Goal: Communication & Community: Answer question/provide support

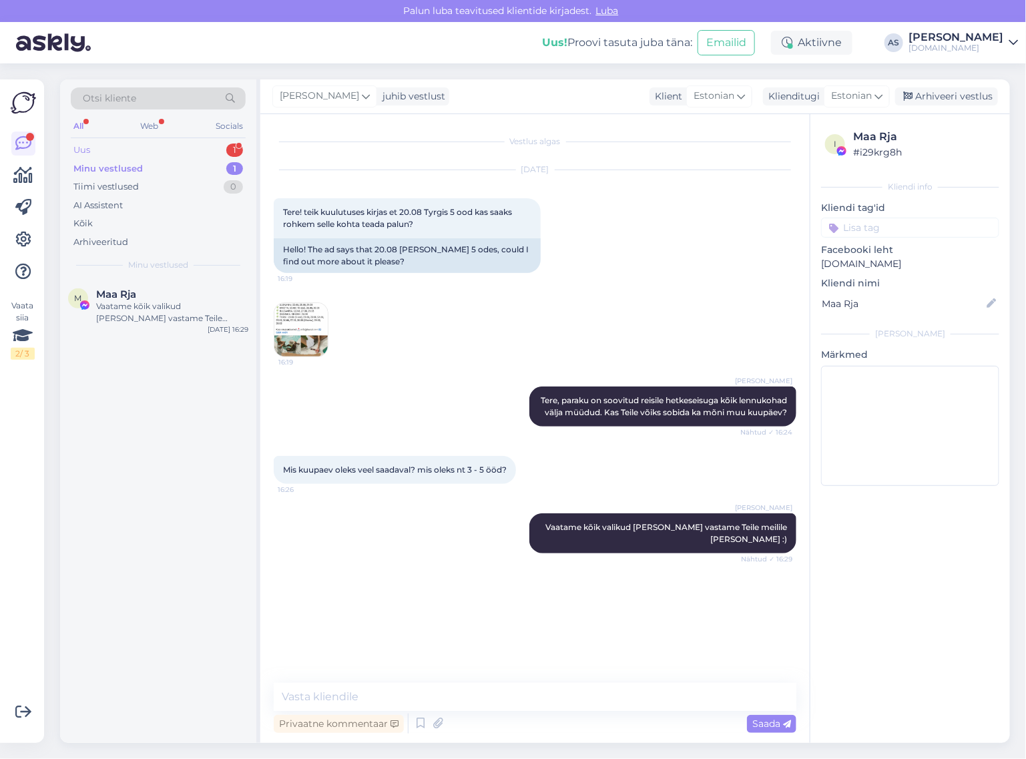
click at [174, 154] on div "Uus 1" at bounding box center [158, 150] width 175 height 19
click at [179, 294] on span "[EMAIL_ADDRESS][DOMAIN_NAME]" at bounding box center [165, 294] width 139 height 12
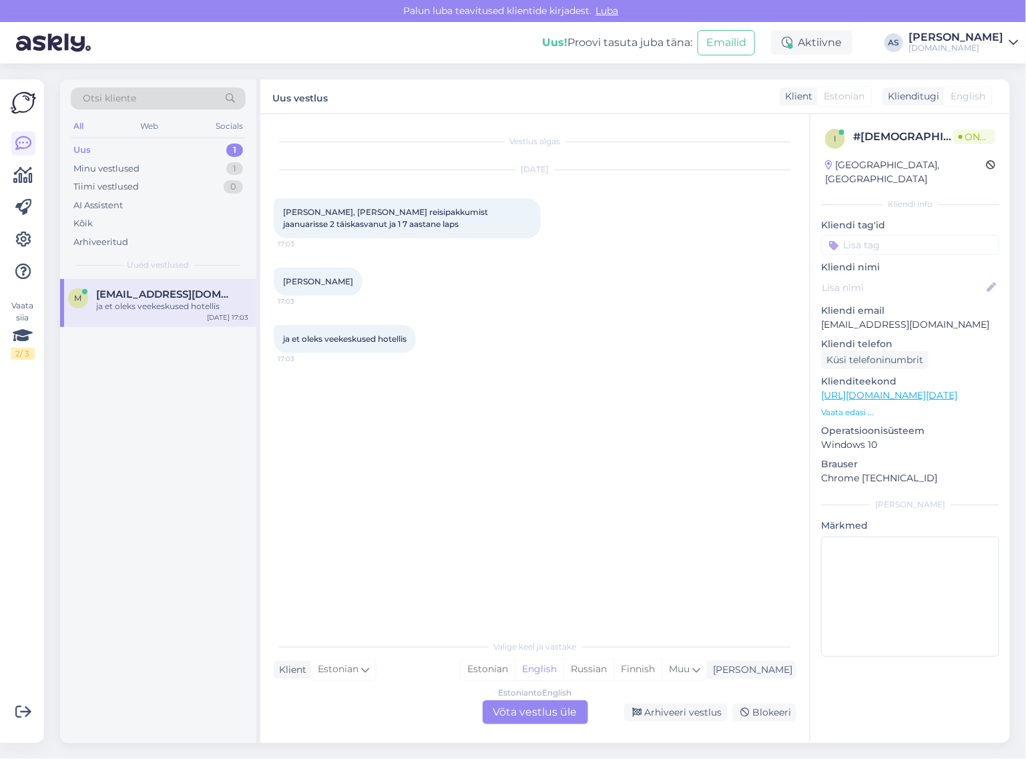
click at [544, 721] on div "Estonian to English Võta vestlus üle" at bounding box center [534, 712] width 105 height 24
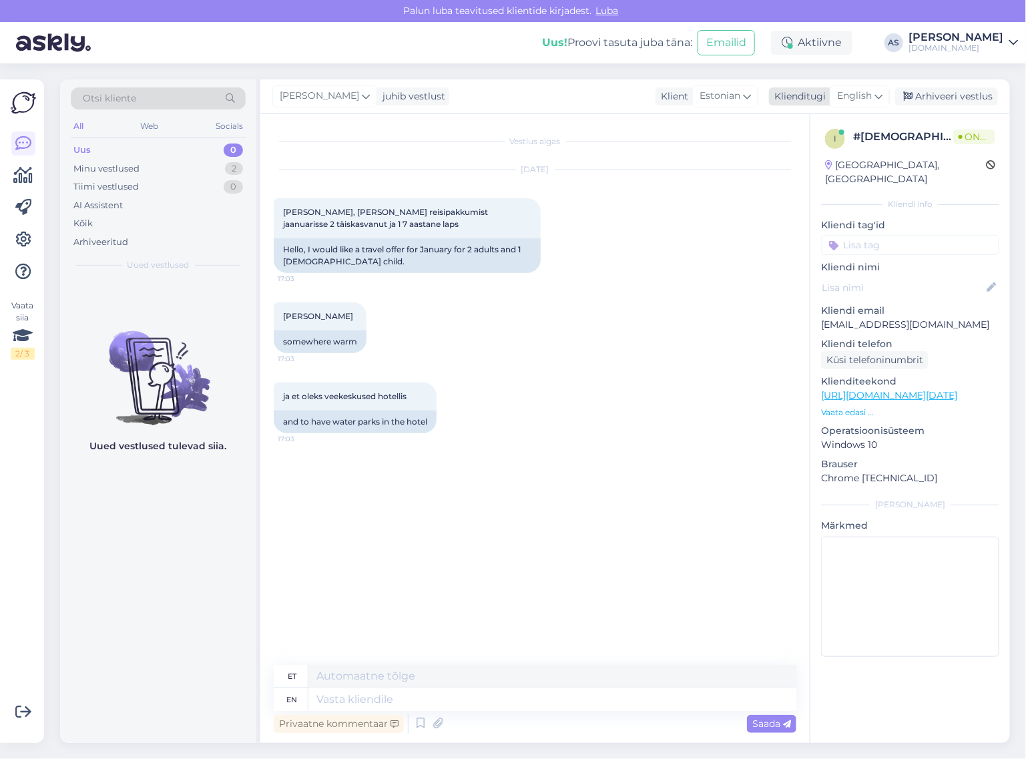
click at [867, 102] on span "English" at bounding box center [854, 96] width 35 height 15
drag, startPoint x: 847, startPoint y: 151, endPoint x: 836, endPoint y: 167, distance: 20.2
click at [847, 151] on link "Estonian" at bounding box center [829, 155] width 147 height 21
click at [484, 697] on textarea at bounding box center [535, 697] width 522 height 28
type textarea "Tere, jaanuaris [PERSON_NAME] pakkuda Egiptuse reise."
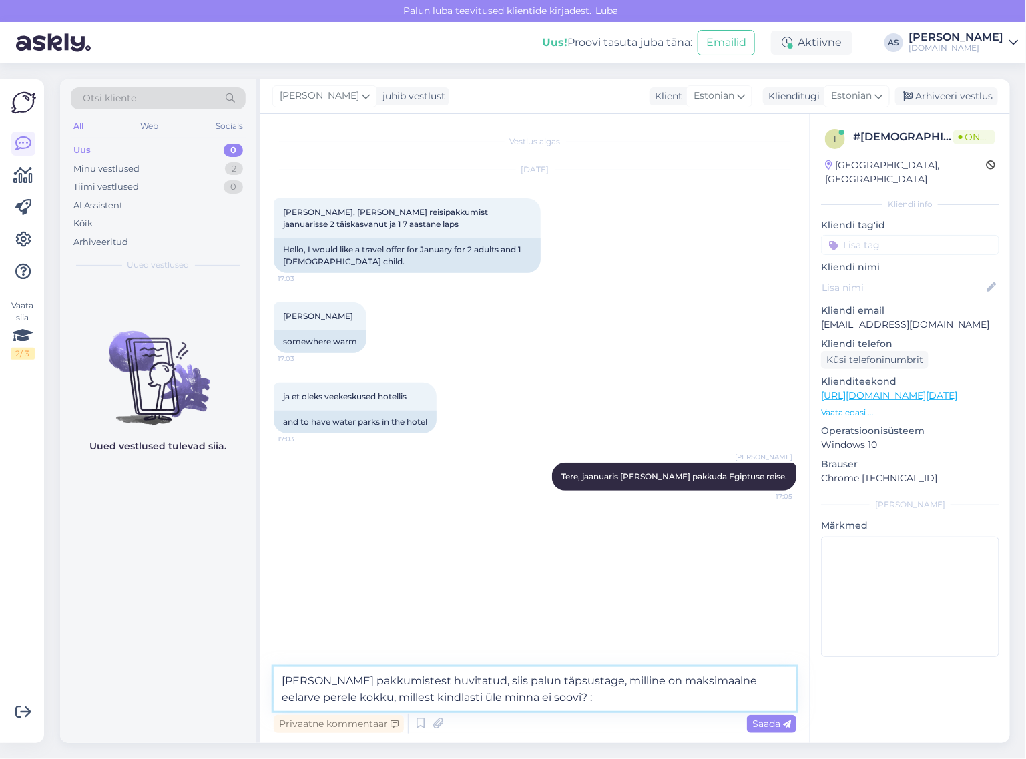
type textarea "[PERSON_NAME] pakkumistest huvitatud, siis palun täpsustage, milline on maksima…"
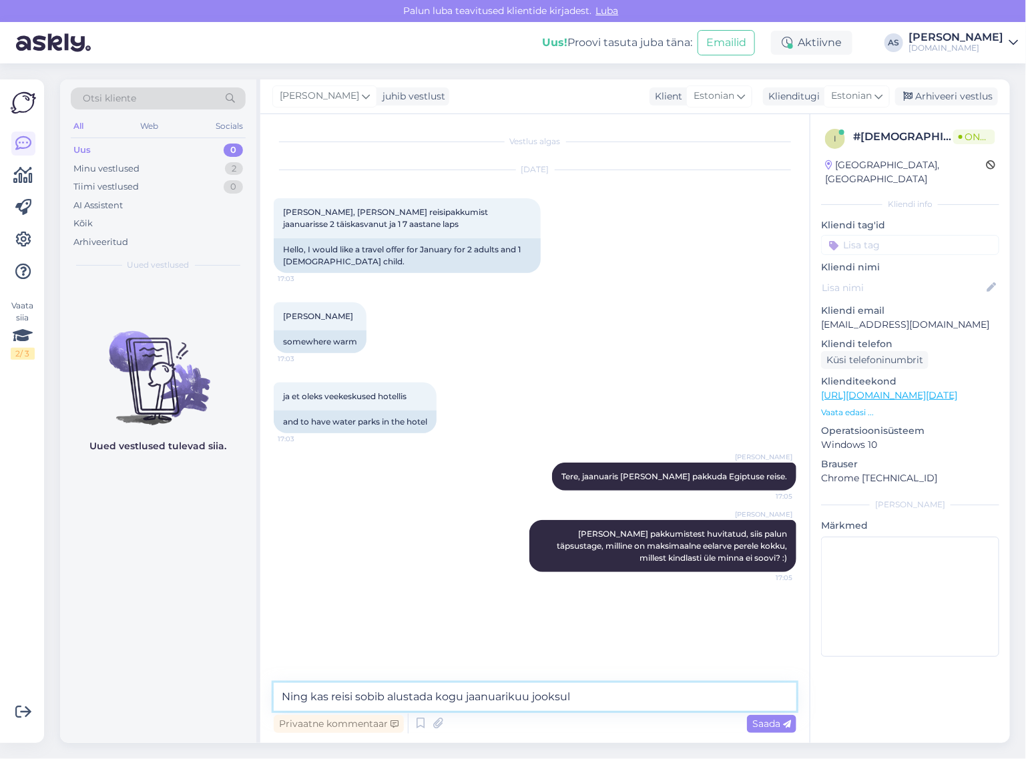
type textarea "Ning kas reisi sobib alustada kogu jaanuarikuu jooksul?"
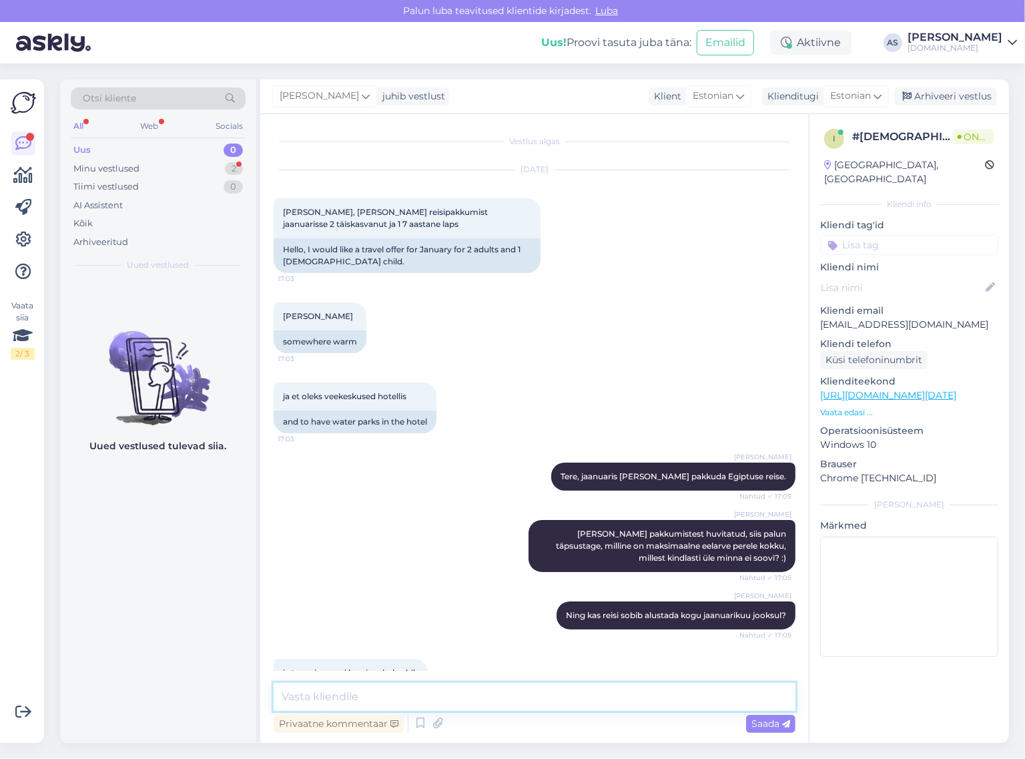
scroll to position [87, 0]
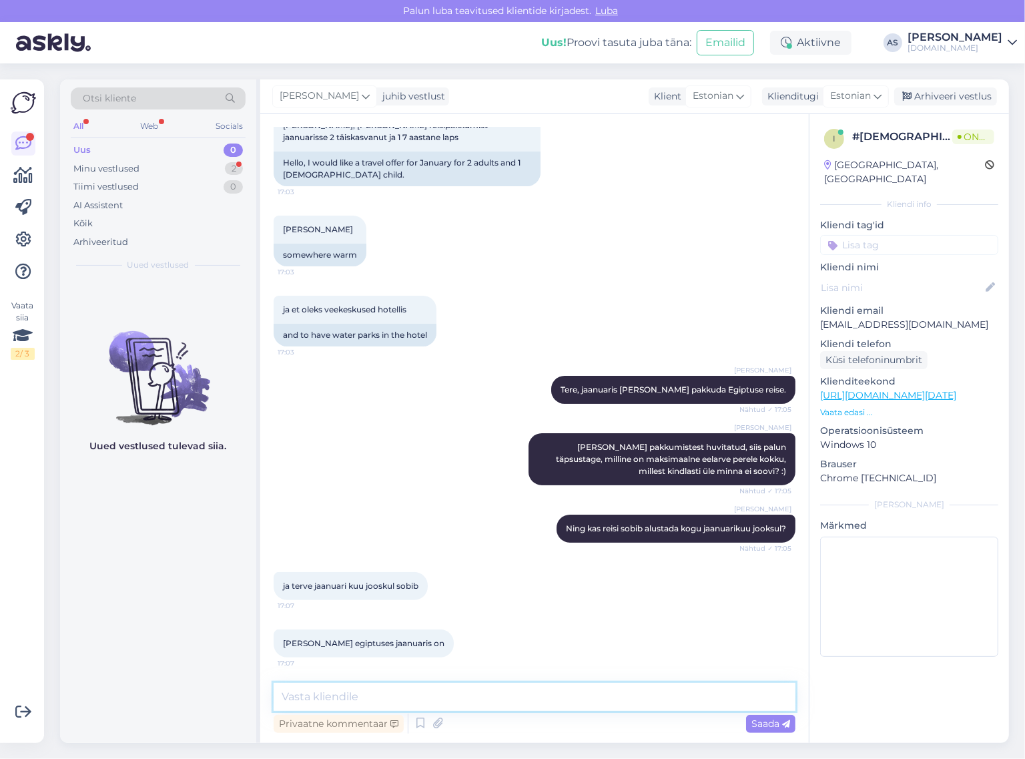
click at [526, 696] on textarea at bounding box center [535, 697] width 522 height 28
click at [284, 694] on textarea "20-25 kraadi" at bounding box center [535, 697] width 522 height 28
type textarea "Päeval 20-25 kraadi"
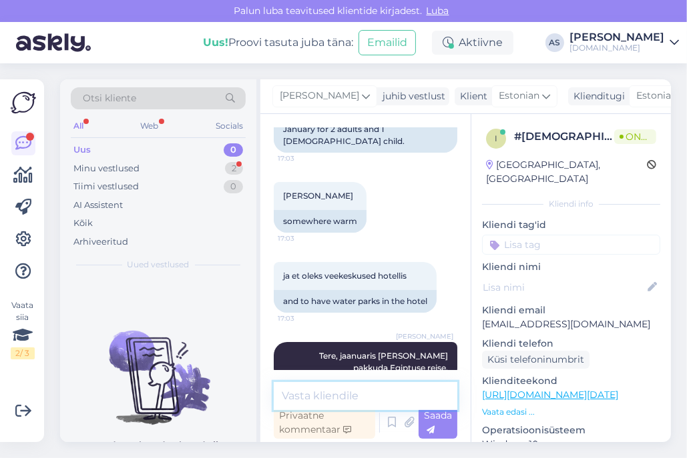
scroll to position [283, 0]
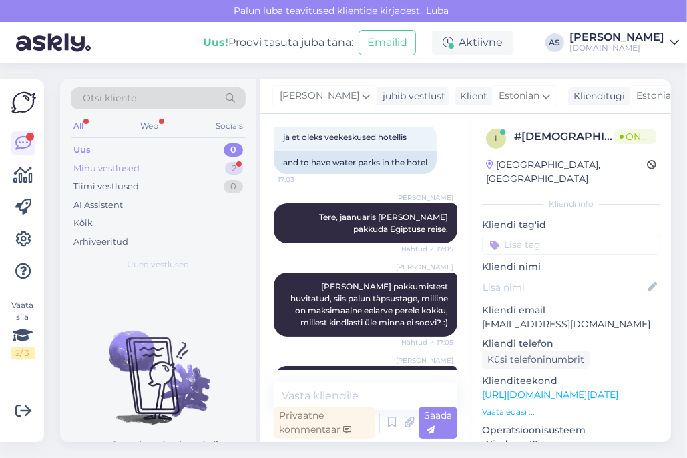
click at [212, 165] on div "Minu vestlused 2" at bounding box center [158, 168] width 175 height 19
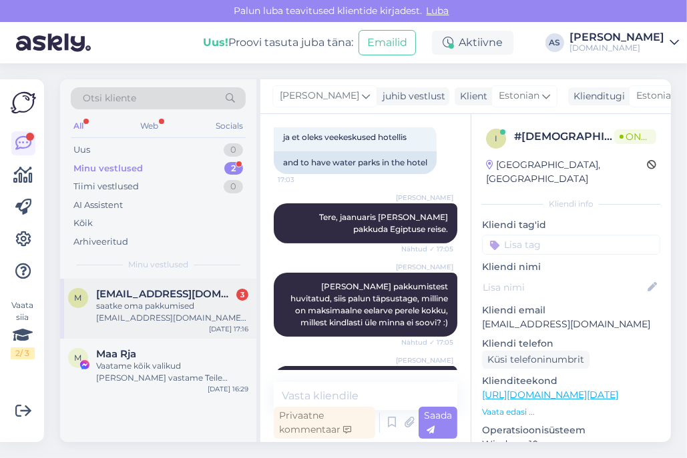
click at [214, 296] on span "[EMAIL_ADDRESS][DOMAIN_NAME]" at bounding box center [165, 294] width 139 height 12
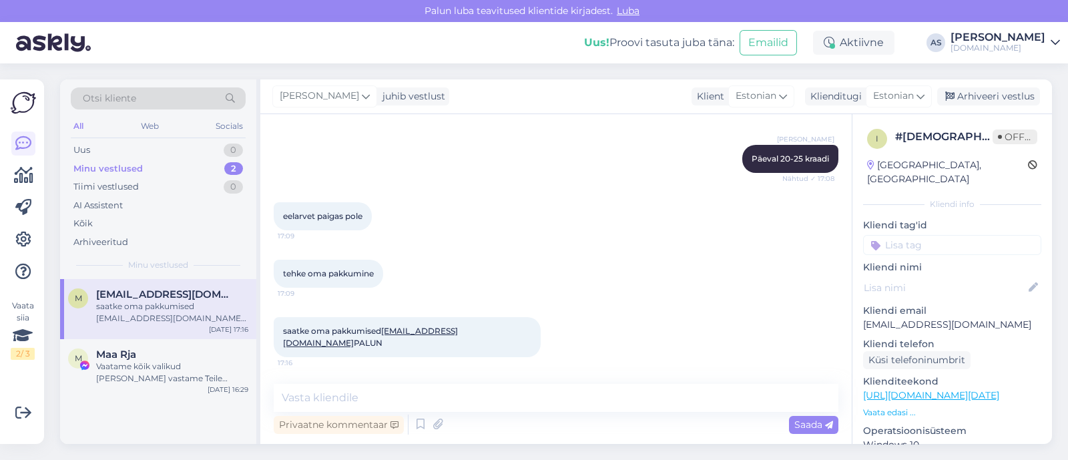
scroll to position [617, 0]
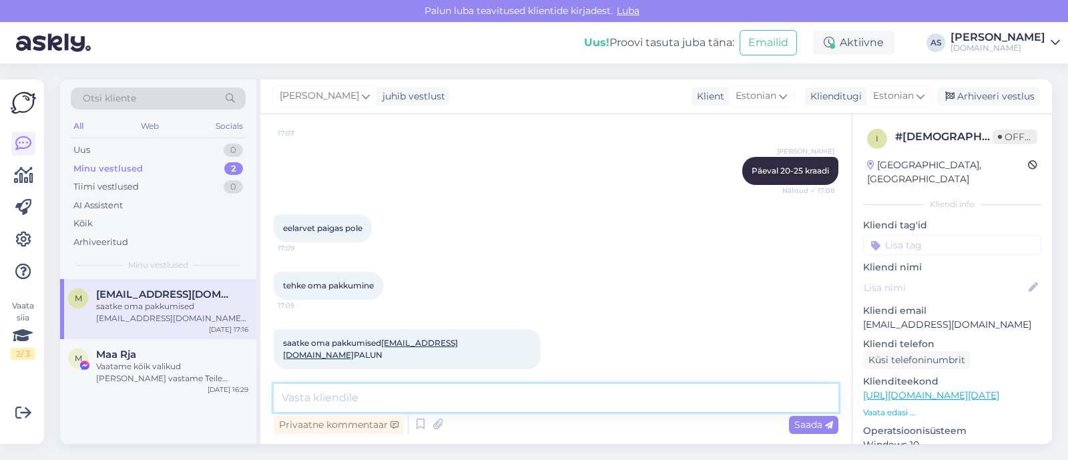
click at [407, 405] on textarea at bounding box center [556, 398] width 565 height 28
type textarea "Hästi! Vaatame pakkumised [PERSON_NAME] saadame Teile meilile :)"
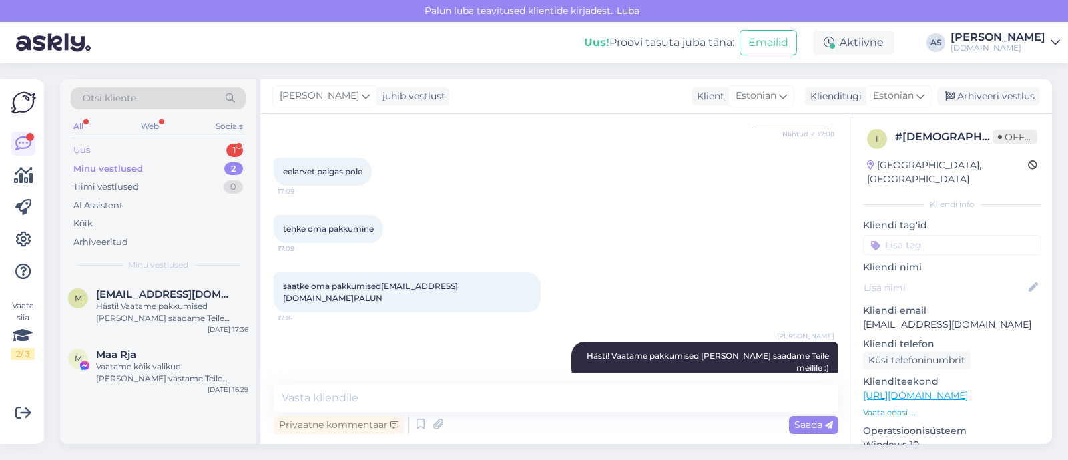
click at [178, 144] on div "Uus 1" at bounding box center [158, 150] width 175 height 19
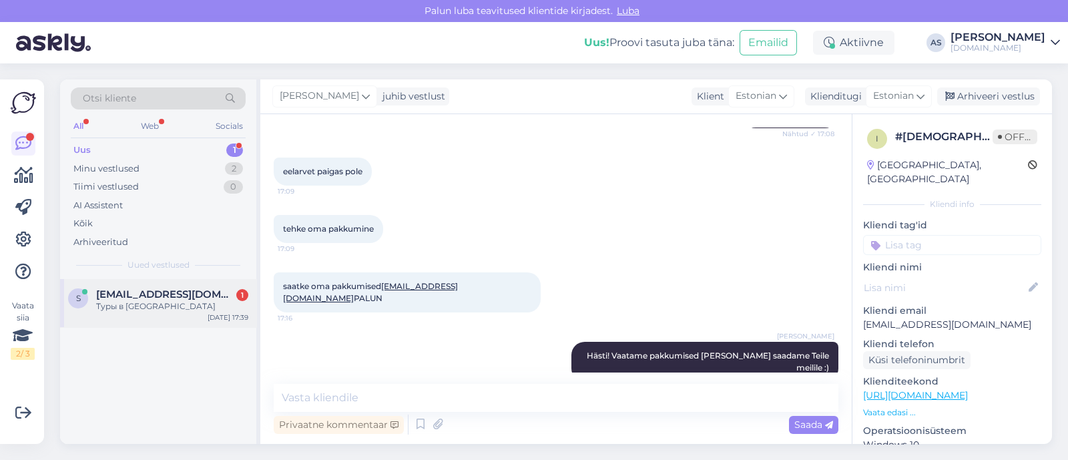
click at [164, 298] on span "[EMAIL_ADDRESS][DOMAIN_NAME]" at bounding box center [165, 294] width 139 height 12
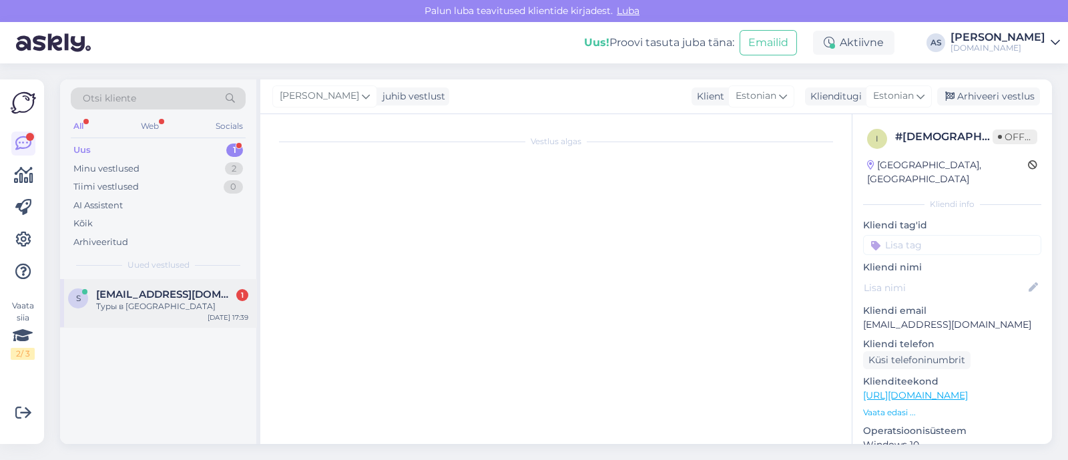
scroll to position [0, 0]
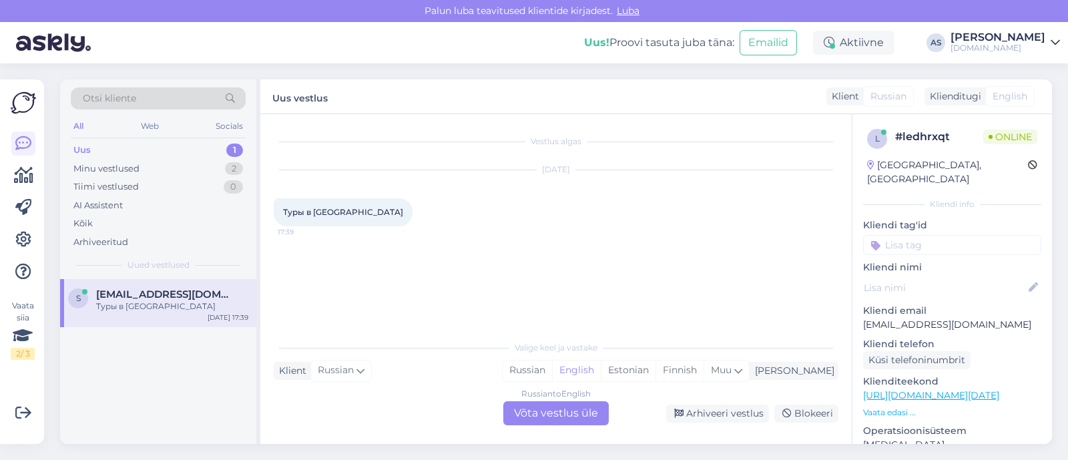
click at [558, 412] on div "Russian to English Võta vestlus üle" at bounding box center [555, 413] width 105 height 24
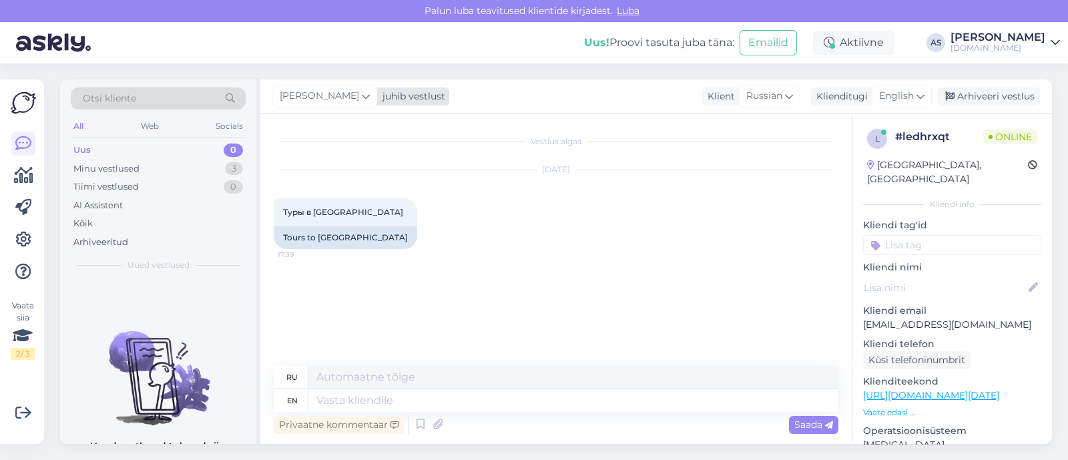
click at [387, 101] on div "juhib vestlust" at bounding box center [411, 96] width 68 height 14
drag, startPoint x: 350, startPoint y: 121, endPoint x: 246, endPoint y: 123, distance: 104.1
click at [246, 123] on div "Otsi kliente All Web Socials Uus 0 Minu vestlused 3 Tiimi vestlused 0 AI Assist…" at bounding box center [556, 261] width 992 height 364
click at [322, 100] on span "[PERSON_NAME]" at bounding box center [319, 96] width 79 height 15
click at [316, 120] on input "htat" at bounding box center [360, 125] width 125 height 21
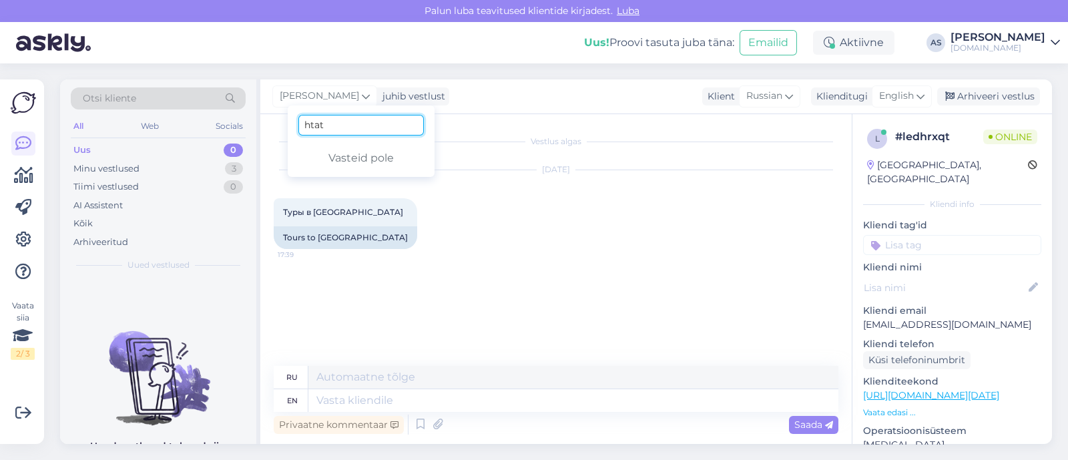
click at [312, 125] on input "htat" at bounding box center [360, 125] width 125 height 21
type input "tatja"
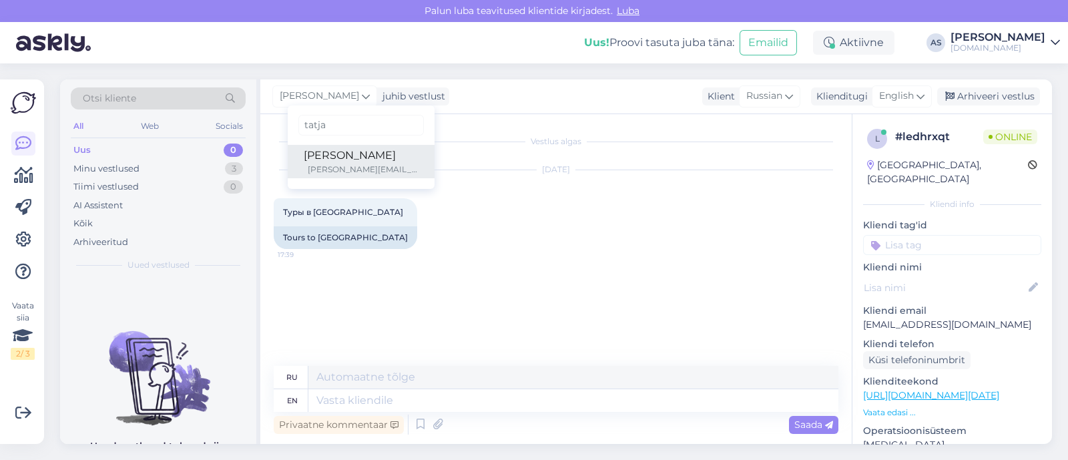
click at [322, 158] on div "[PERSON_NAME]" at bounding box center [361, 155] width 115 height 16
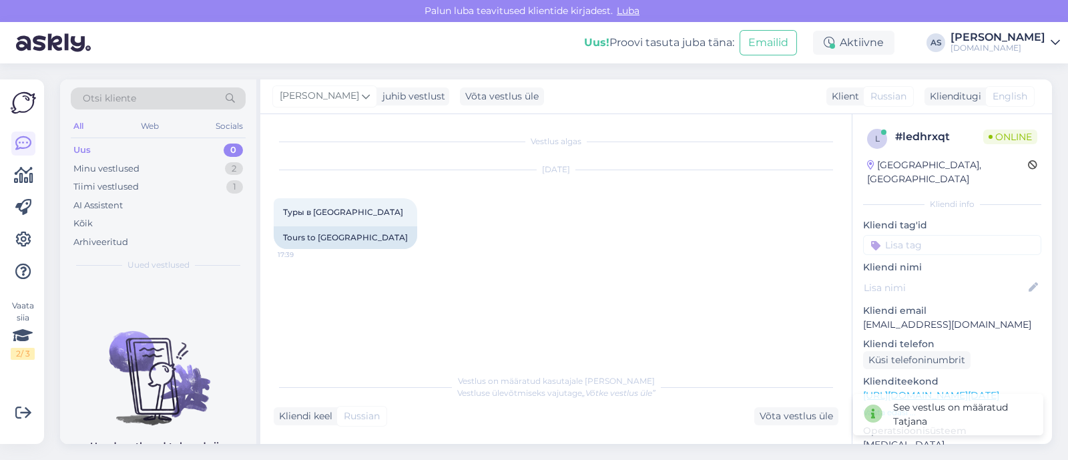
scroll to position [166, 0]
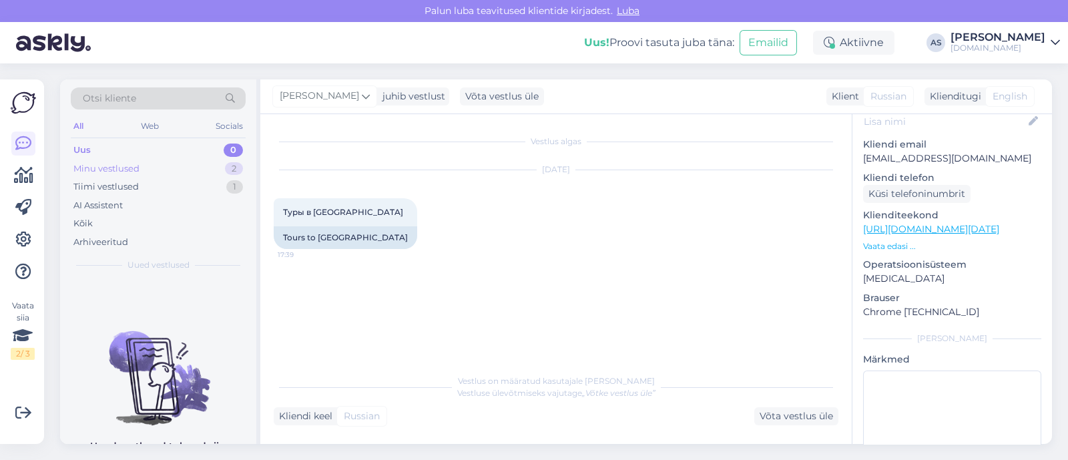
click at [183, 175] on div "Minu vestlused 2" at bounding box center [158, 168] width 175 height 19
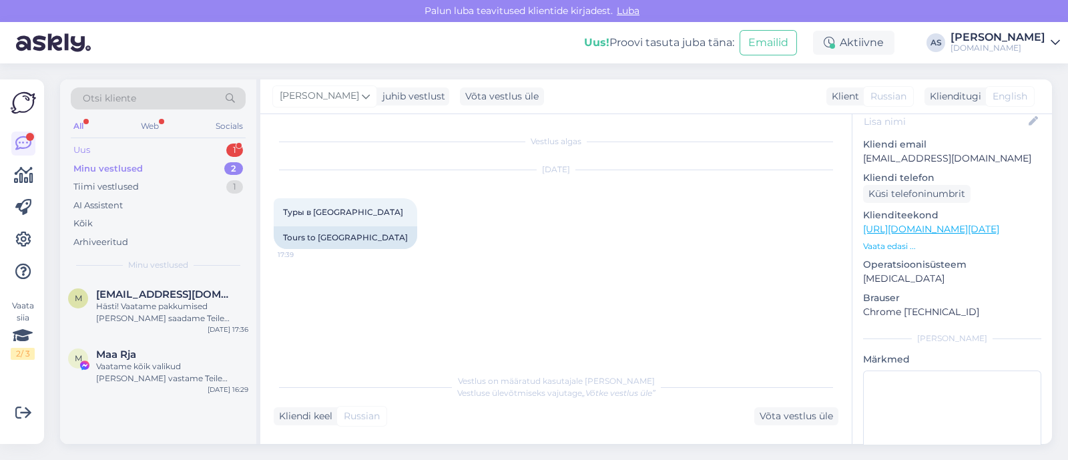
click at [165, 148] on div "Uus 1" at bounding box center [158, 150] width 175 height 19
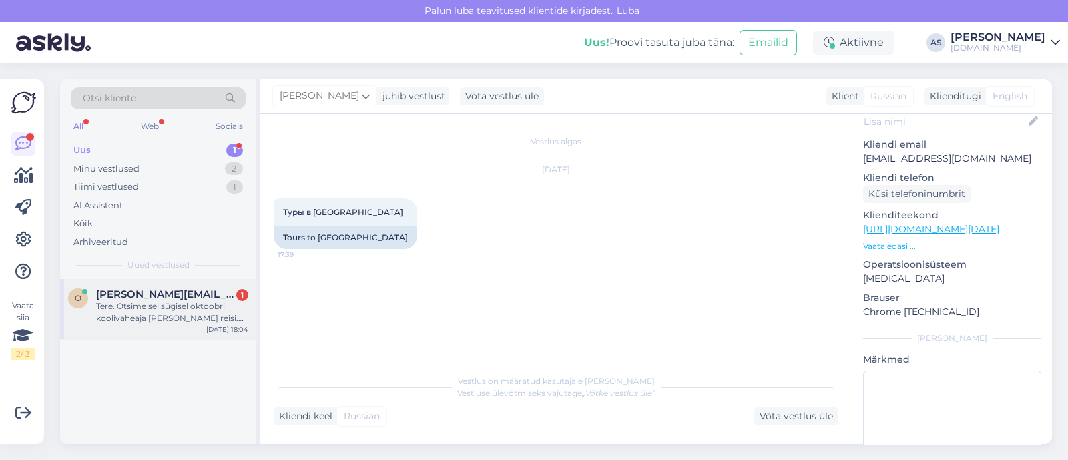
click at [166, 308] on div "Tere. Otsime sel sügisel oktoobri koolivaheaja [PERSON_NAME] reisi. [PERSON_NAM…" at bounding box center [172, 312] width 152 height 24
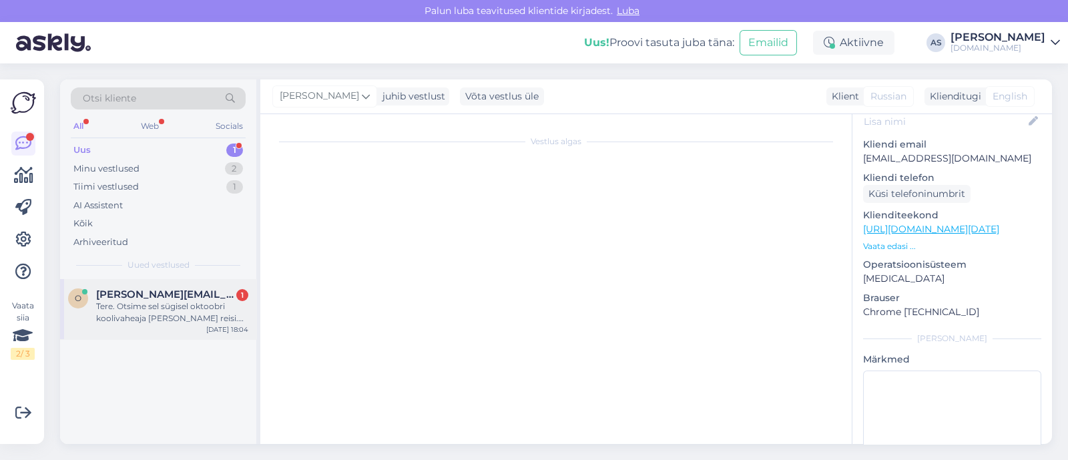
scroll to position [27, 0]
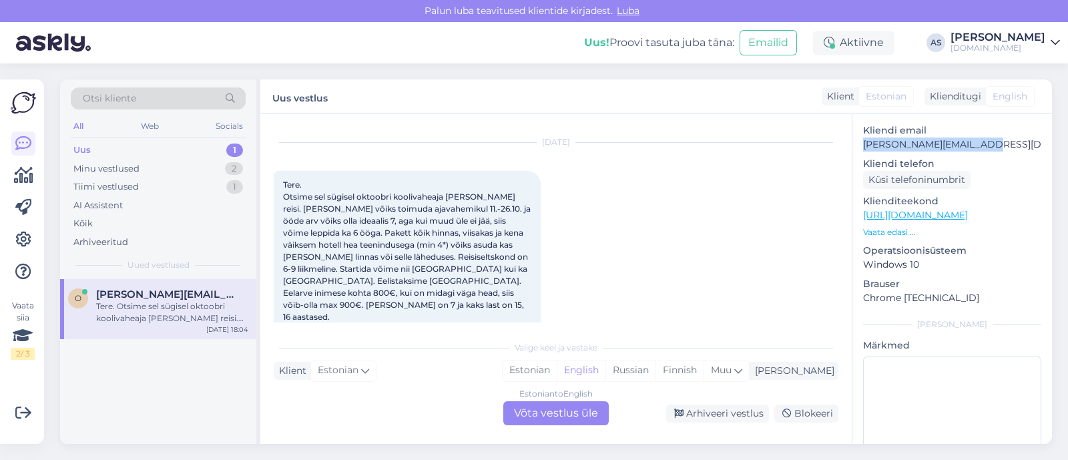
drag, startPoint x: 1008, startPoint y: 143, endPoint x: 861, endPoint y: 149, distance: 146.9
click at [861, 149] on div "t # thlvfetm Online [GEOGRAPHIC_DATA], Hiiumaa Kliendi info Kliendi tag'id Klie…" at bounding box center [952, 222] width 200 height 549
copy p "[PERSON_NAME][EMAIL_ADDRESS][DOMAIN_NAME]"
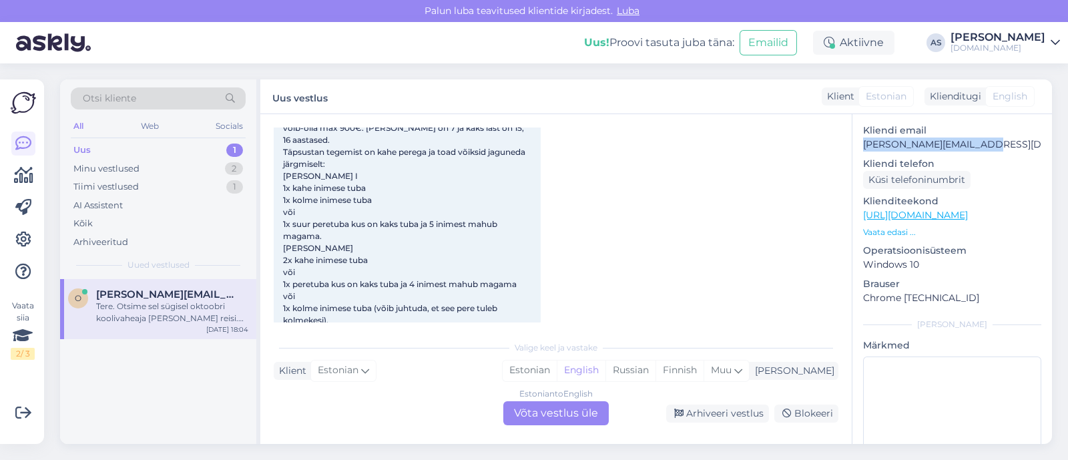
scroll to position [207, 0]
click at [365, 171] on span "Tere. Otsime sel sügisel oktoobri koolivaheaja [PERSON_NAME] reisi. [PERSON_NAM…" at bounding box center [408, 161] width 250 height 322
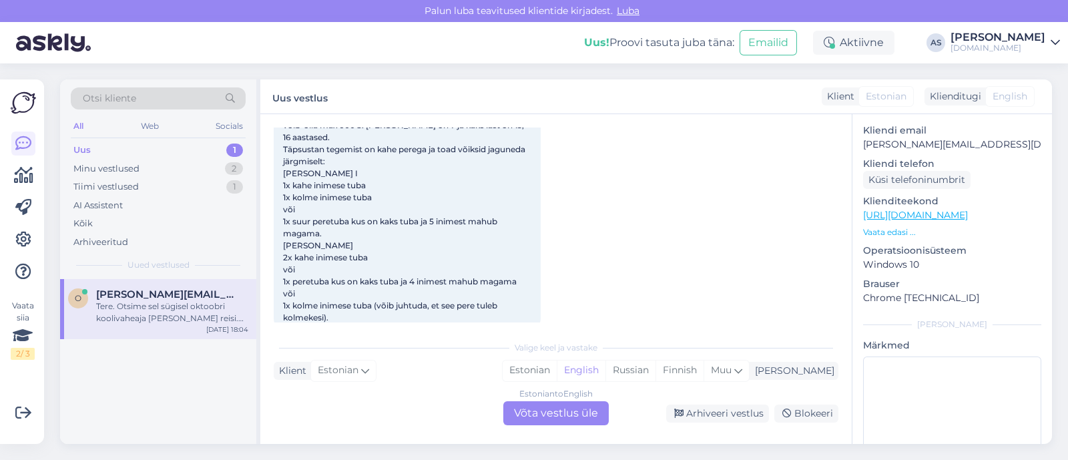
click at [555, 402] on div "Estonian to English Võta vestlus üle" at bounding box center [555, 413] width 105 height 24
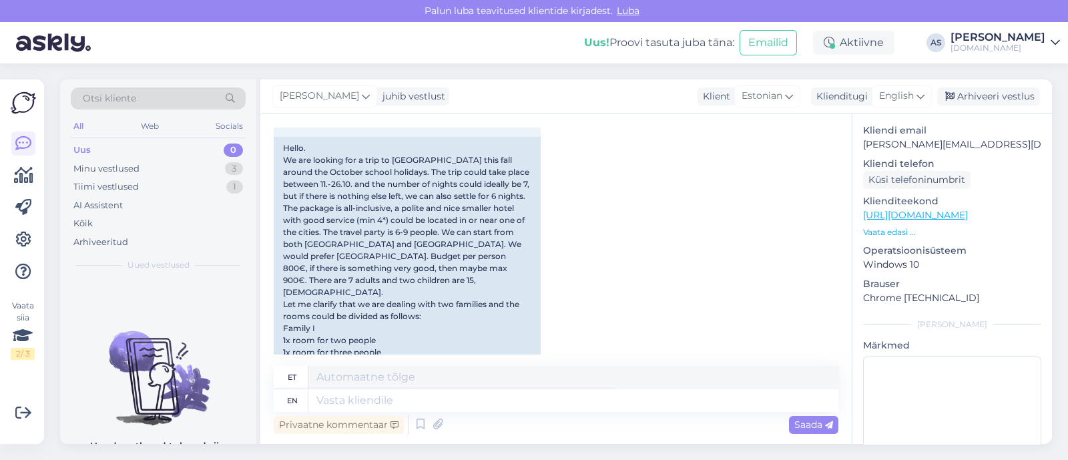
scroll to position [498, 0]
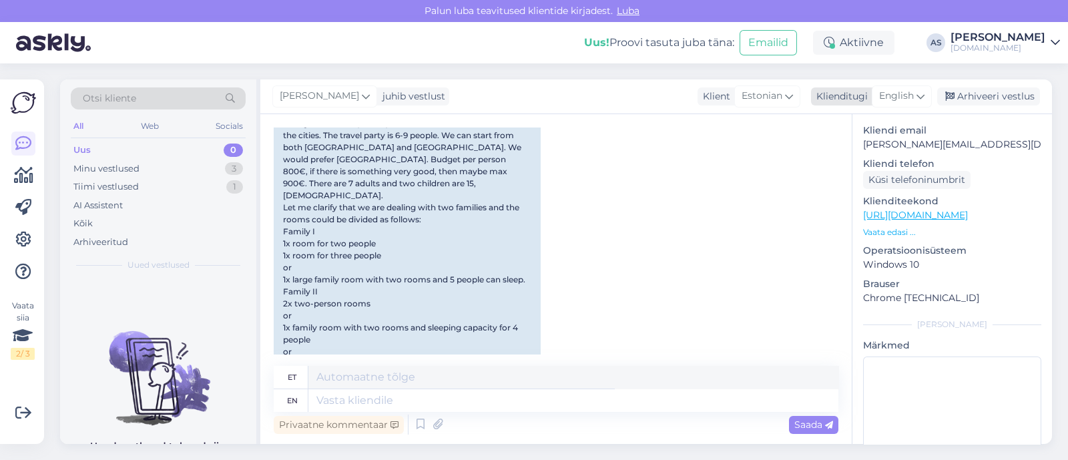
click at [898, 96] on span "English" at bounding box center [896, 96] width 35 height 15
click at [857, 155] on link "Estonian" at bounding box center [871, 155] width 147 height 21
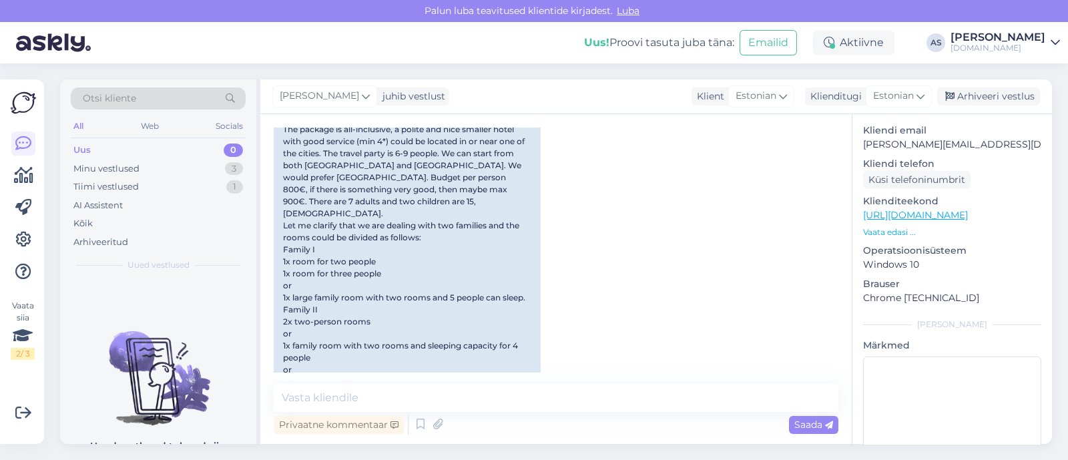
scroll to position [480, 0]
click at [423, 406] on textarea at bounding box center [556, 398] width 565 height 28
type textarea "t"
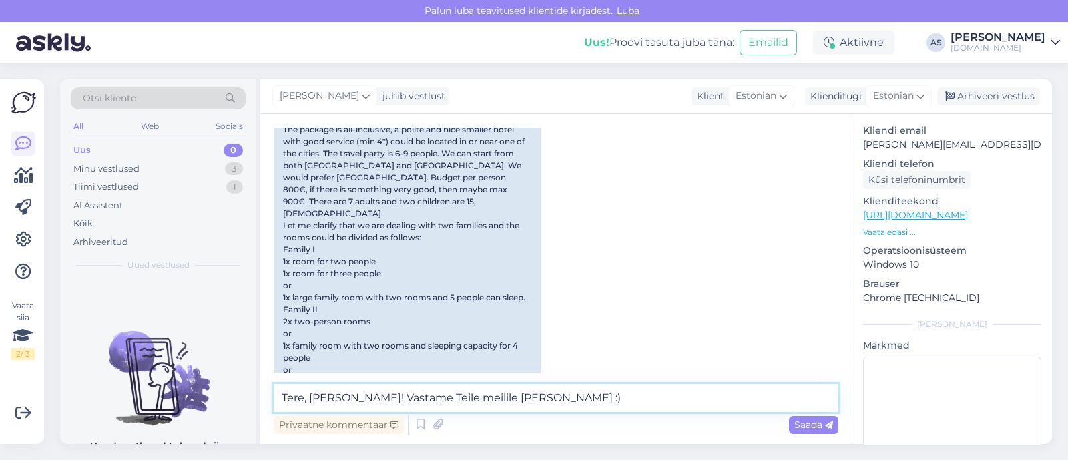
click at [348, 397] on textarea "Tere, [PERSON_NAME]! Vastame Teile meilile [PERSON_NAME] :)" at bounding box center [556, 398] width 565 height 28
type textarea "Tere, [PERSON_NAME]! [PERSON_NAME] reisipäringu kätte saanud! Vastame Teile mei…"
click at [810, 417] on div "Saada" at bounding box center [813, 425] width 49 height 18
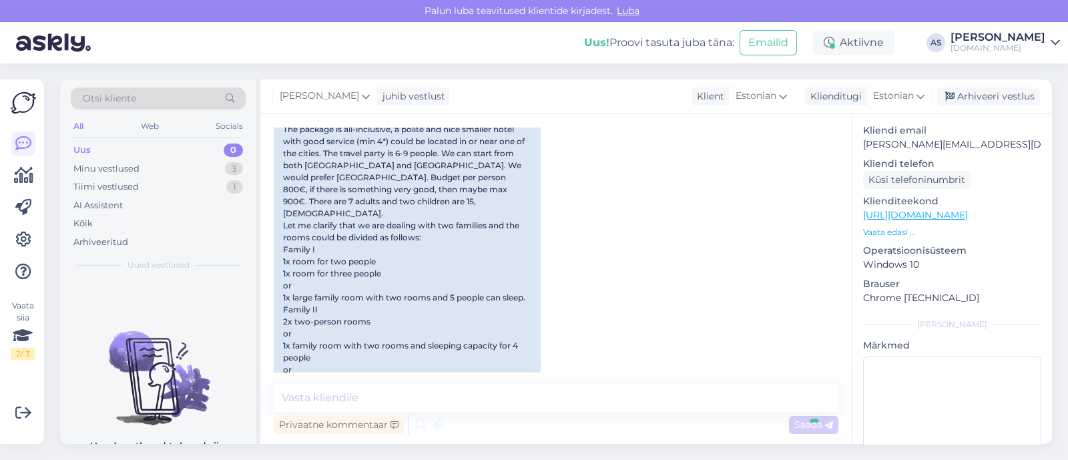
scroll to position [550, 0]
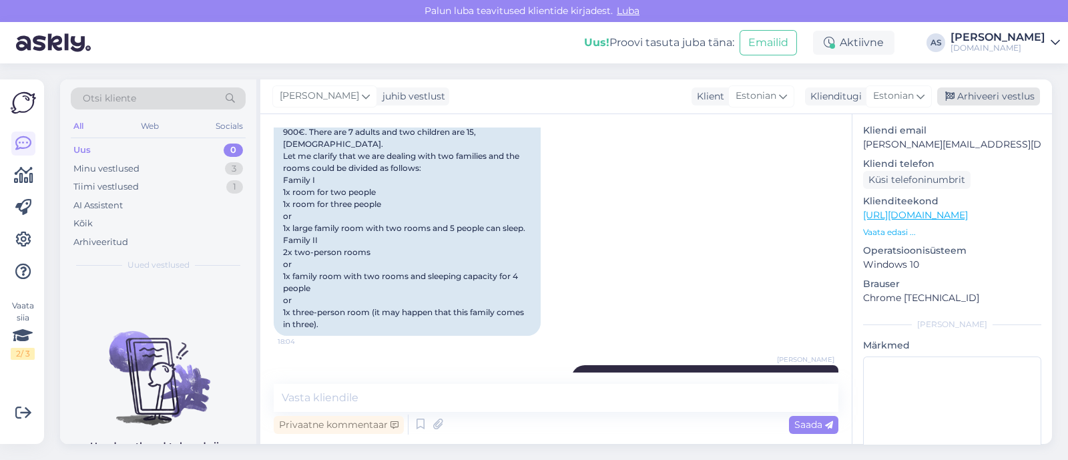
click at [977, 93] on div "Arhiveeri vestlus" at bounding box center [988, 96] width 103 height 18
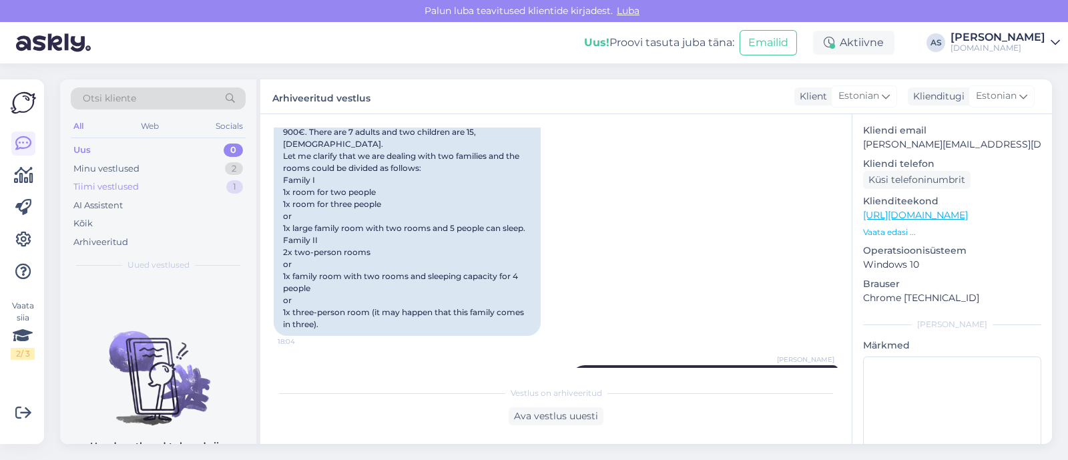
click at [197, 178] on div "Tiimi vestlused 1" at bounding box center [158, 187] width 175 height 19
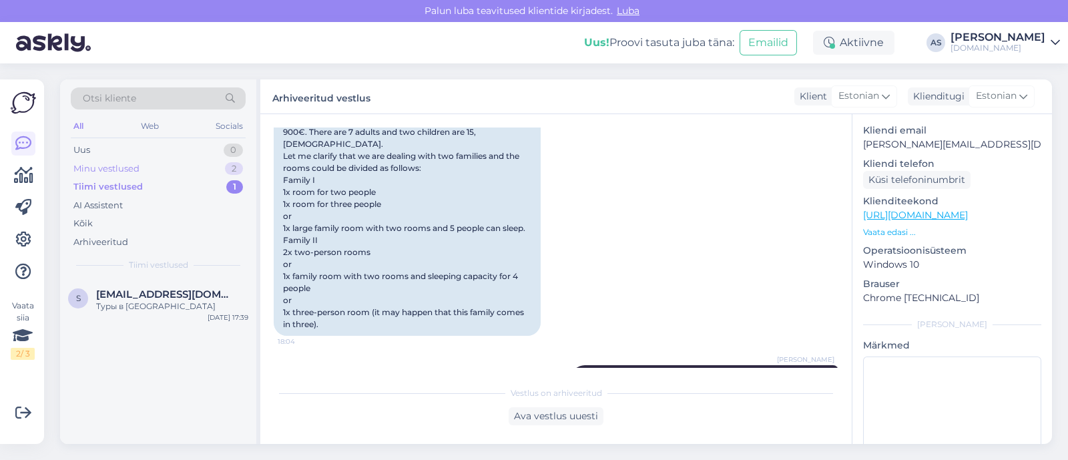
click at [193, 169] on div "Minu vestlused 2" at bounding box center [158, 168] width 175 height 19
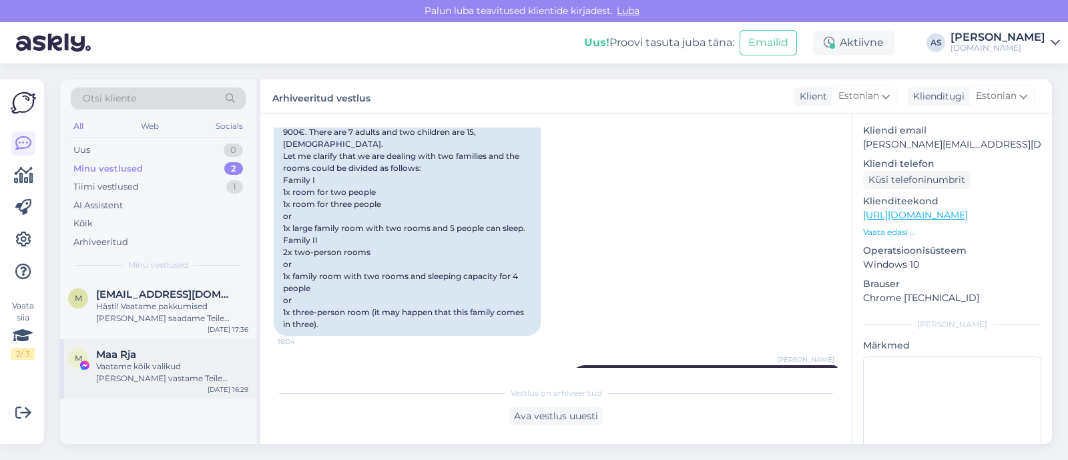
click at [187, 358] on div "Maa Rja" at bounding box center [172, 354] width 152 height 12
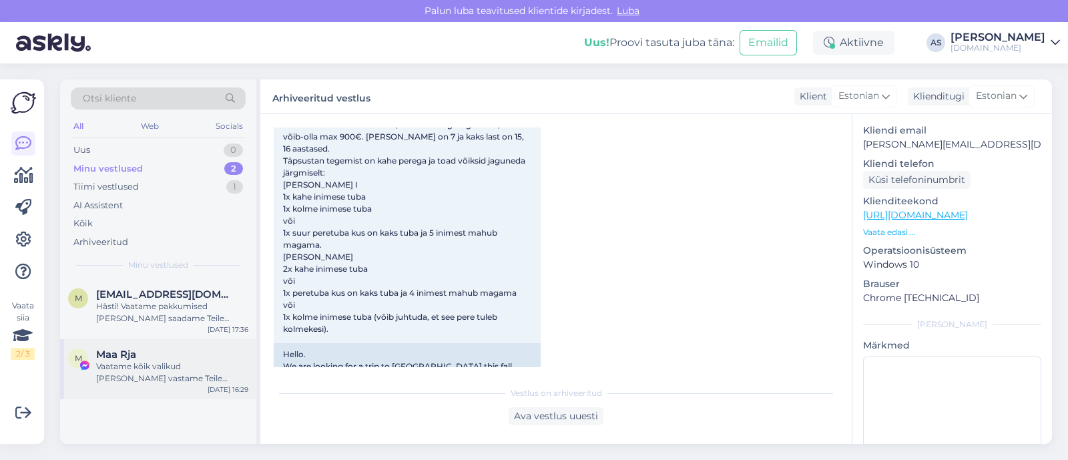
scroll to position [61, 0]
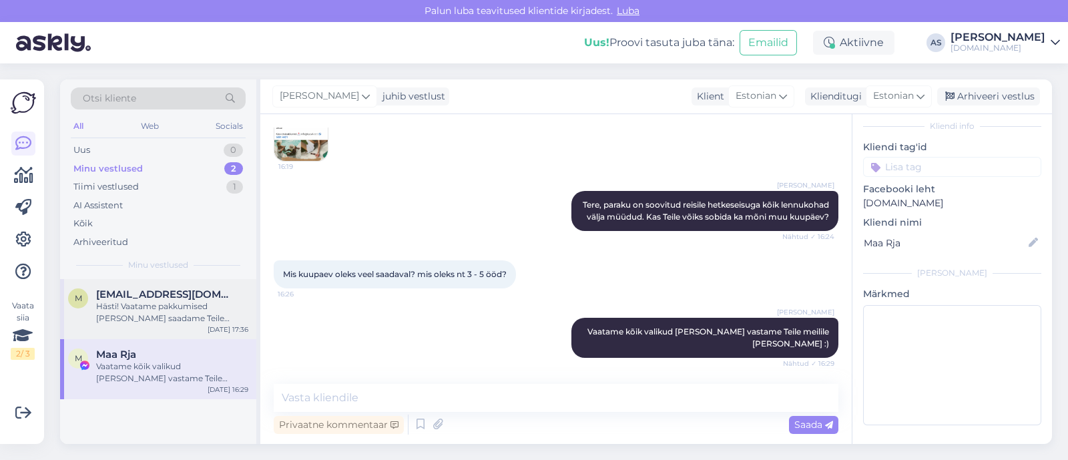
click at [179, 316] on div "Hästi! Vaatame pakkumised [PERSON_NAME] saadame Teile meilile :)" at bounding box center [172, 312] width 152 height 24
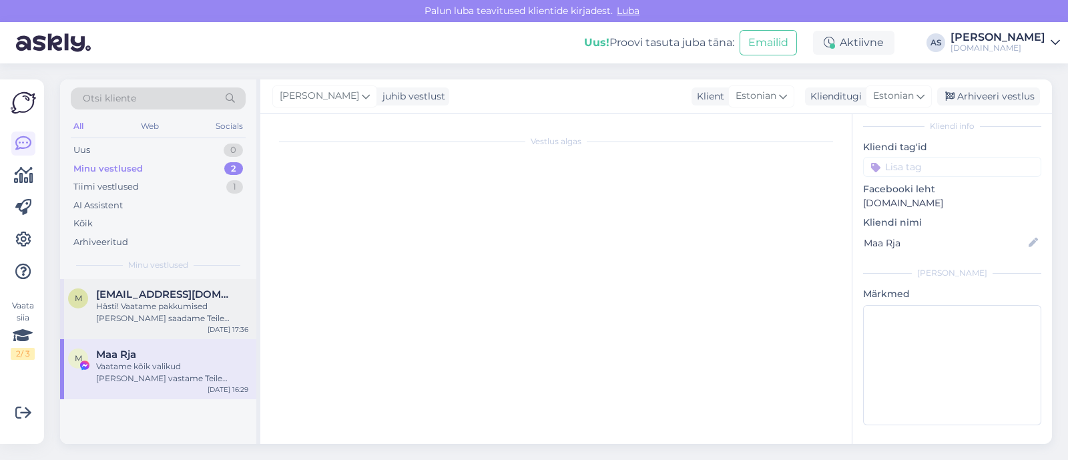
scroll to position [166, 0]
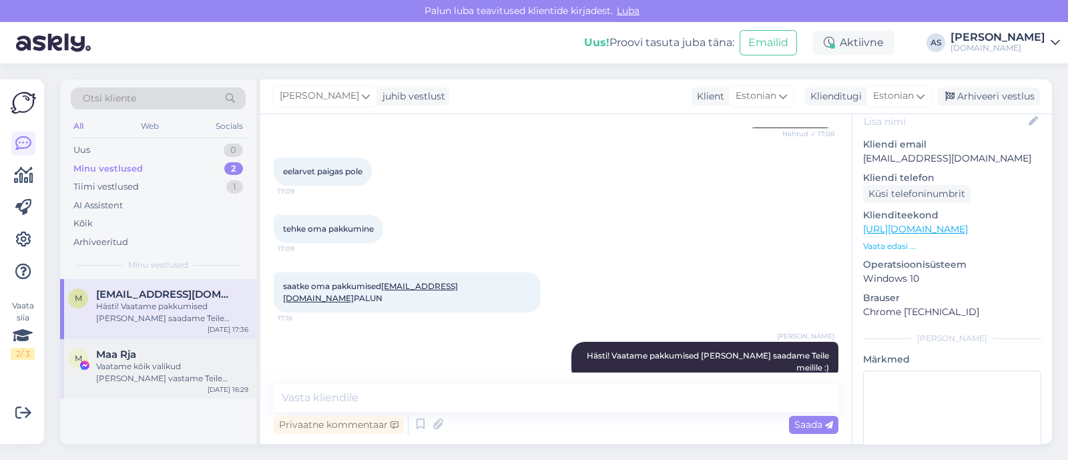
click at [168, 362] on div "Vaatame kõik valikud [PERSON_NAME] vastame Teile meilile [PERSON_NAME] :)" at bounding box center [172, 372] width 152 height 24
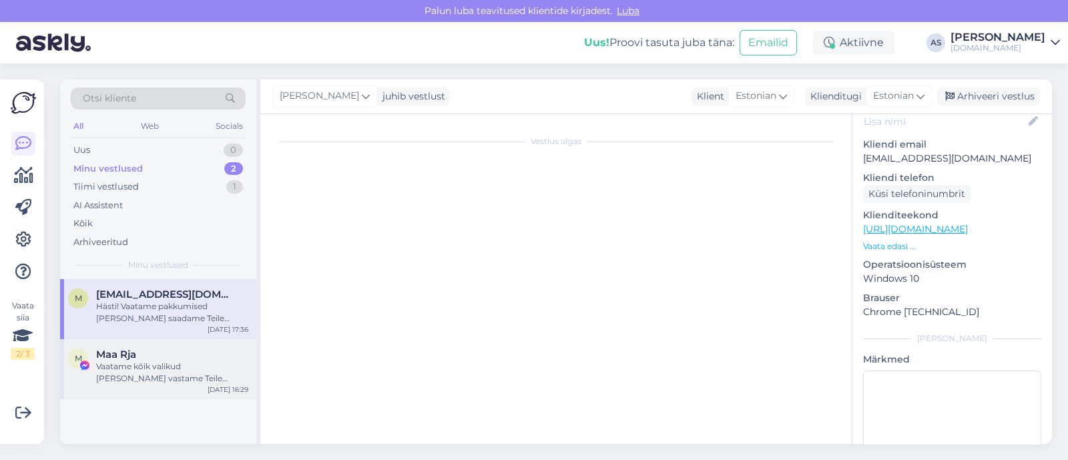
scroll to position [61, 0]
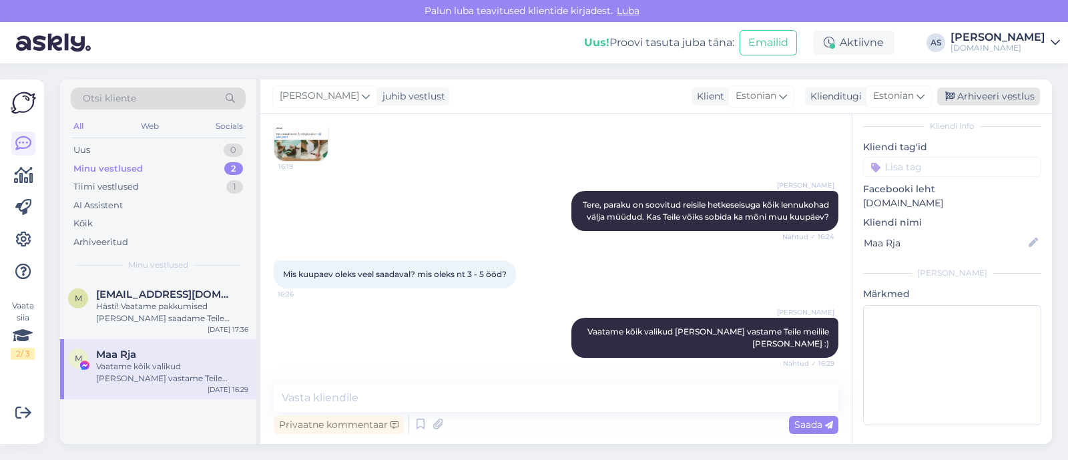
click at [988, 98] on div "Arhiveeri vestlus" at bounding box center [988, 96] width 103 height 18
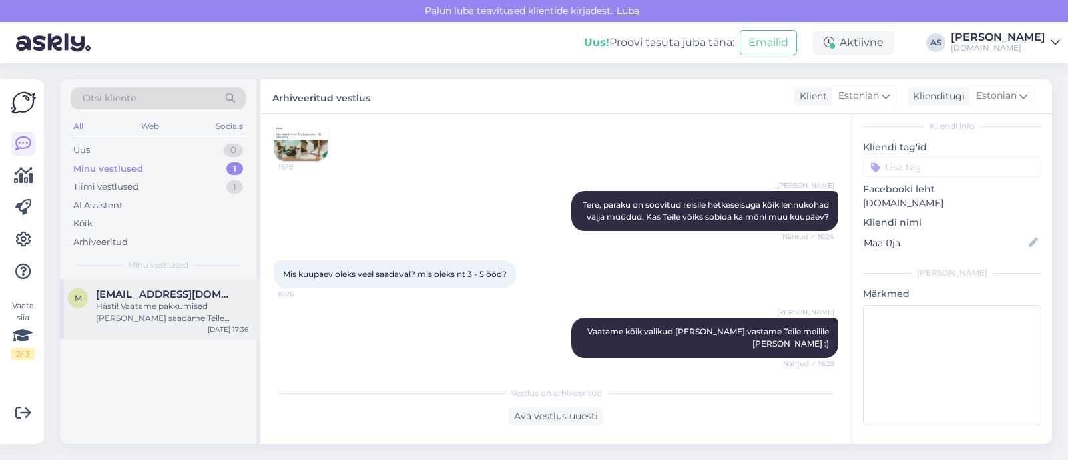
click at [194, 306] on div "Hästi! Vaatame pakkumised [PERSON_NAME] saadame Teile meilile :)" at bounding box center [172, 312] width 152 height 24
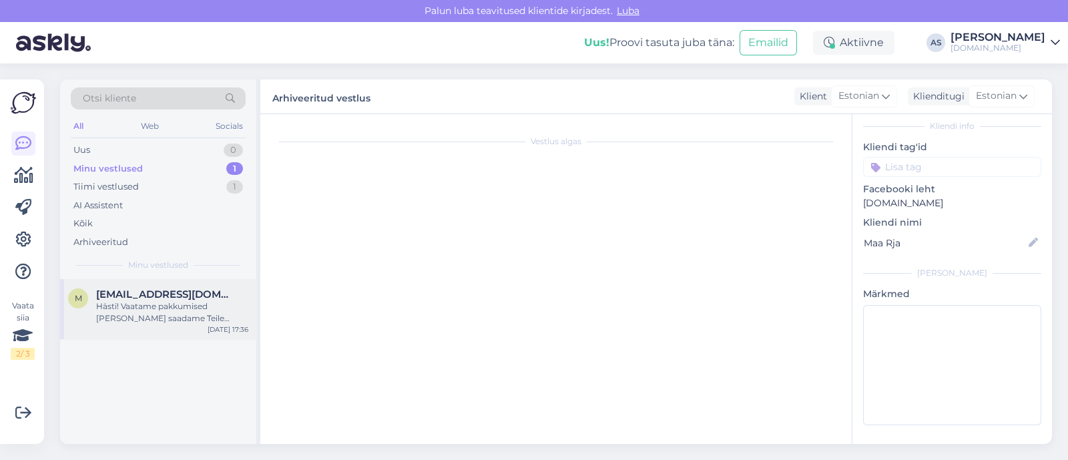
scroll to position [166, 0]
